Goal: Information Seeking & Learning: Learn about a topic

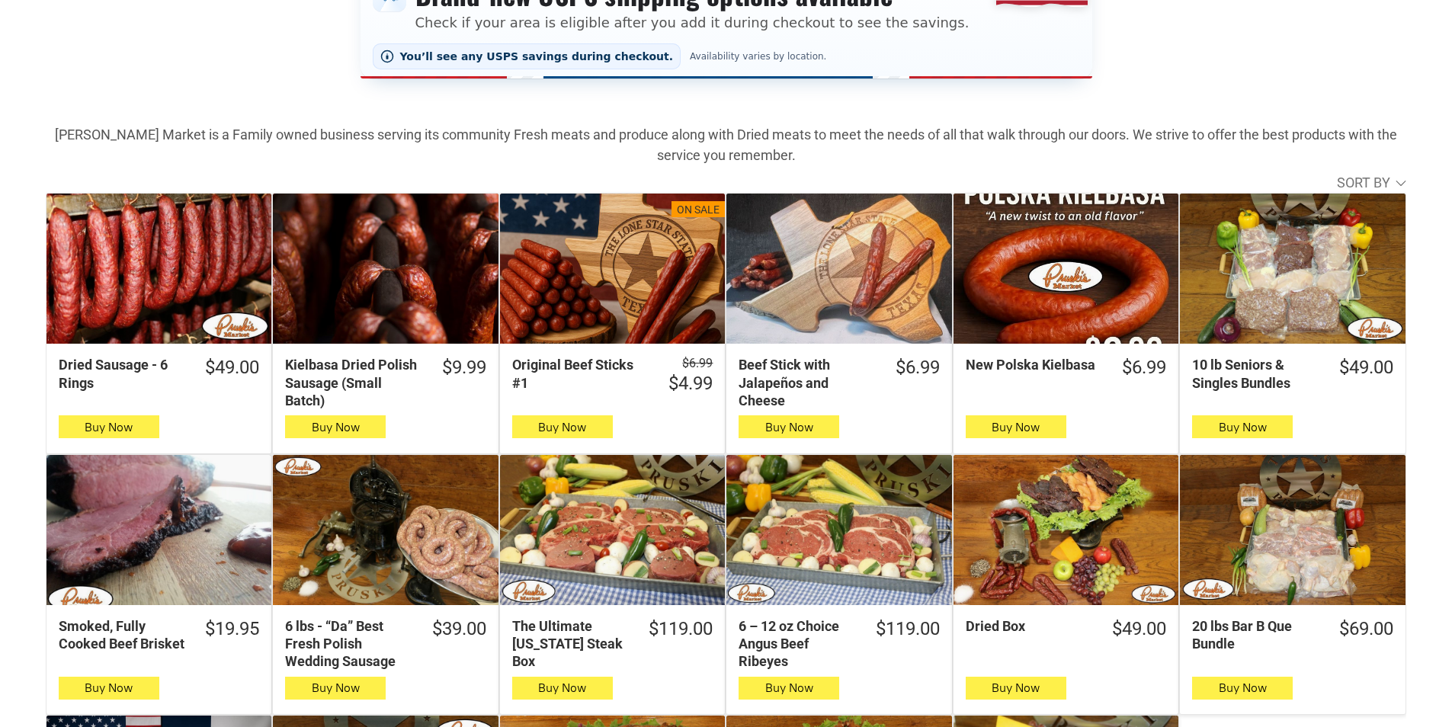
scroll to position [457, 0]
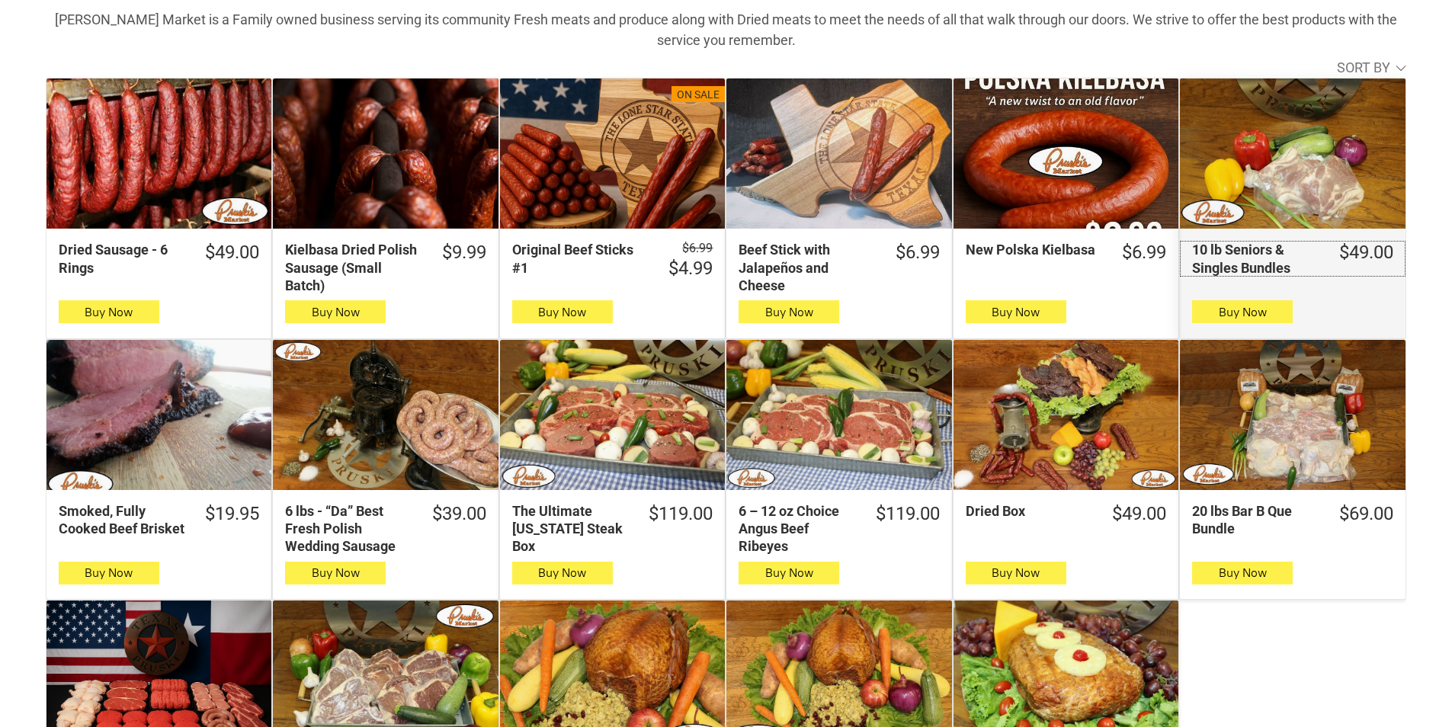
click at [1196, 248] on div "10 lb Seniors & Singles Bundles" at bounding box center [1255, 259] width 126 height 36
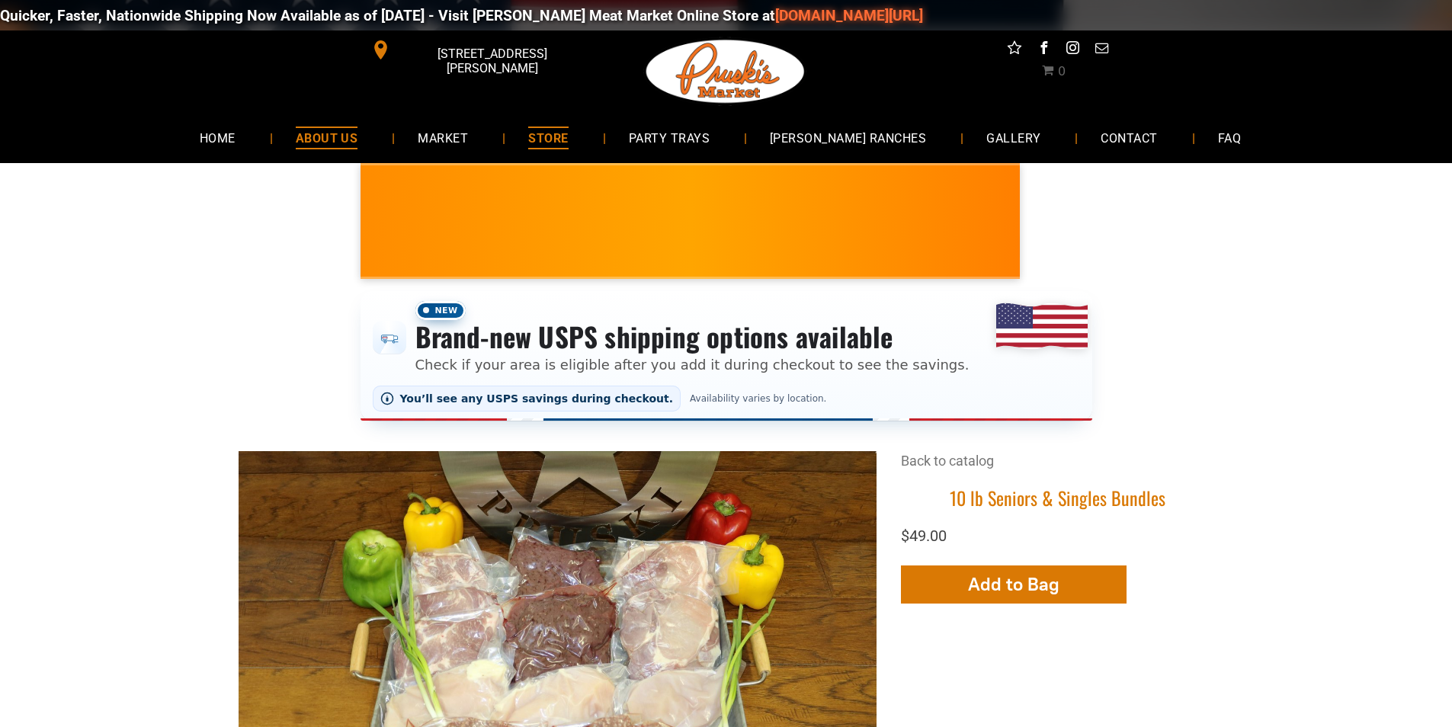
click at [381, 126] on link "ABOUT US" at bounding box center [327, 137] width 108 height 40
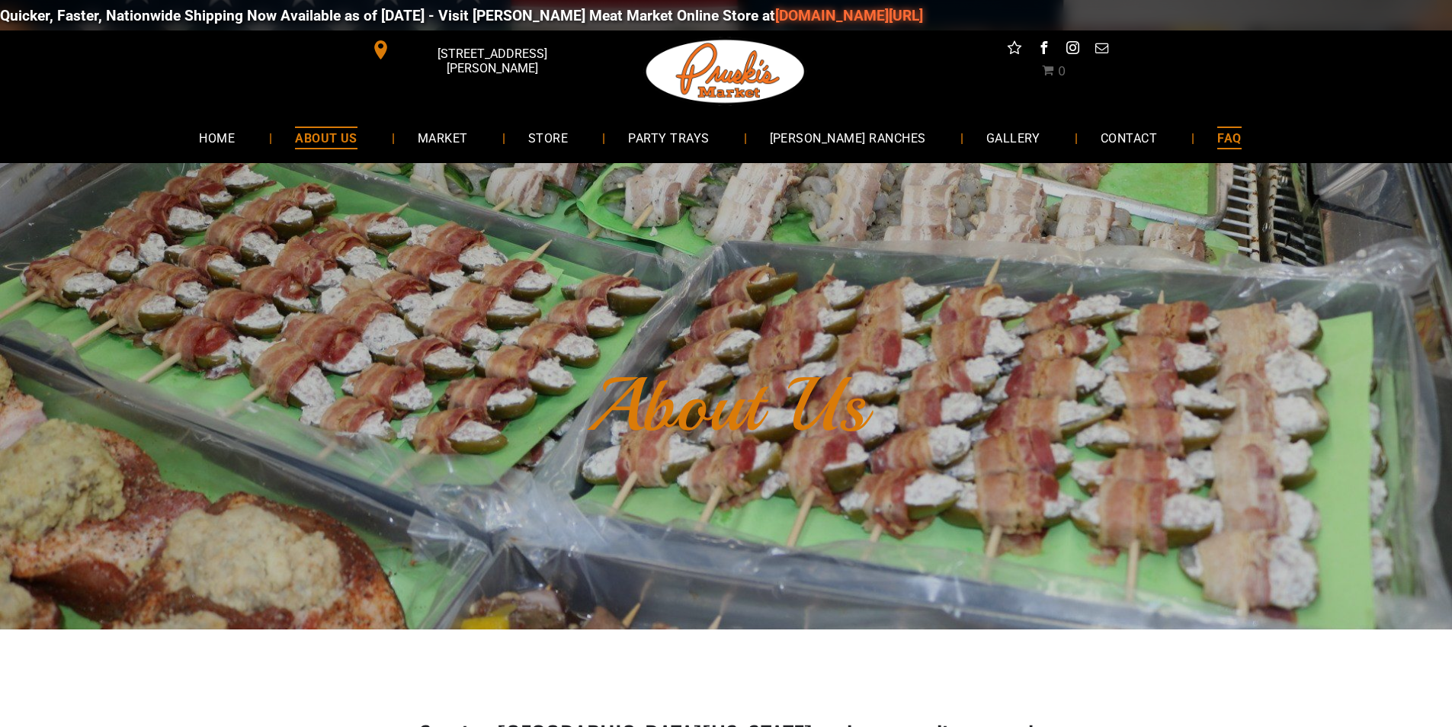
click at [1212, 152] on link "FAQ" at bounding box center [1228, 137] width 69 height 40
